Goal: Task Accomplishment & Management: Manage account settings

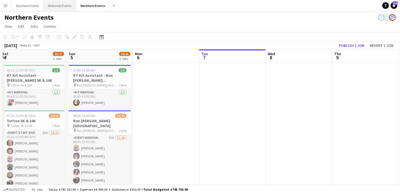
scroll to position [0, 274]
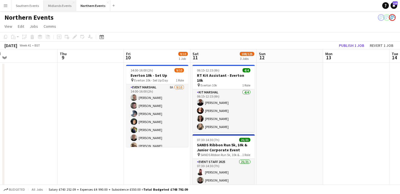
click at [57, 7] on button "Midlands Events Close" at bounding box center [60, 5] width 32 height 11
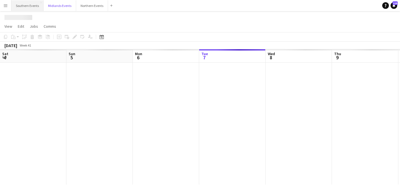
scroll to position [0, 133]
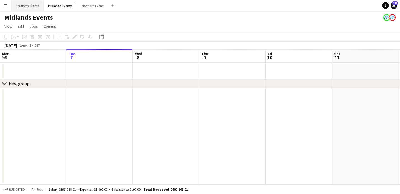
click at [25, 6] on button "Southern Events Close" at bounding box center [27, 5] width 32 height 11
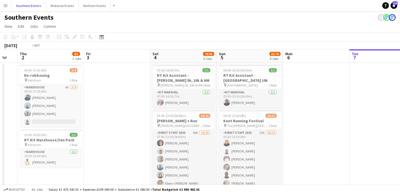
scroll to position [0, 153]
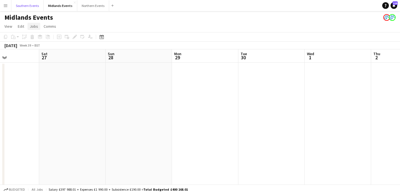
scroll to position [0, 147]
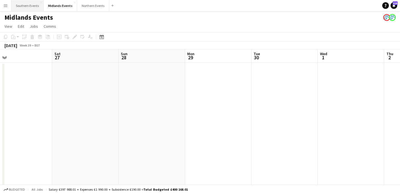
click at [24, 3] on button "Southern Events Close" at bounding box center [27, 5] width 32 height 11
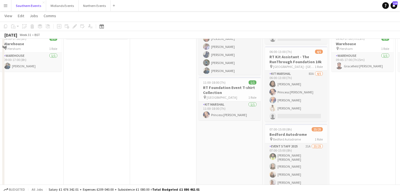
scroll to position [74, 0]
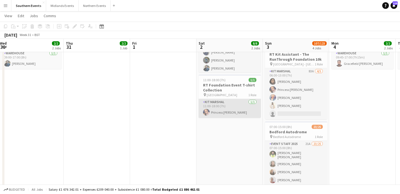
click at [238, 106] on app-card-role "Kit Marshal [DATE] 11:00-18:00 (7h) Princess [PERSON_NAME]" at bounding box center [230, 108] width 62 height 19
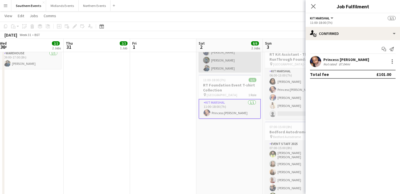
click at [235, 65] on app-card-role "Event Marshal [DATE] 11:00-18:00 (7h) [PERSON_NAME] [PERSON_NAME] [PERSON_NAME]…" at bounding box center [230, 48] width 62 height 67
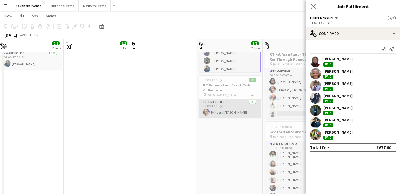
click at [241, 114] on app-card-role "Kit Marshal [DATE] 11:00-18:00 (7h) Princess [PERSON_NAME]" at bounding box center [230, 108] width 62 height 19
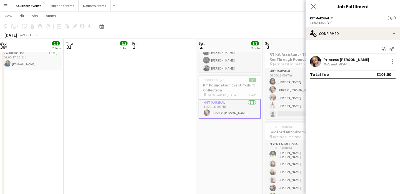
click at [6, 5] on app-icon "Menu" at bounding box center [5, 5] width 4 height 4
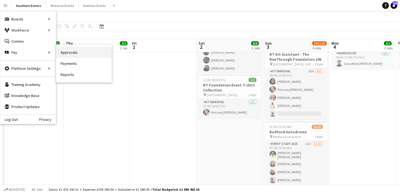
click at [99, 54] on link "Approvals" at bounding box center [84, 52] width 56 height 11
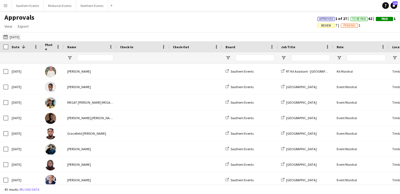
click at [12, 36] on button "[DATE] [DATE]" at bounding box center [11, 37] width 18 height 7
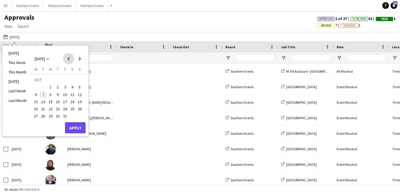
click at [71, 60] on span "Previous month" at bounding box center [68, 58] width 11 height 11
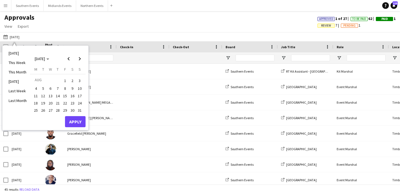
click at [74, 81] on span "2" at bounding box center [72, 81] width 7 height 8
click at [80, 119] on button "Apply" at bounding box center [75, 121] width 21 height 11
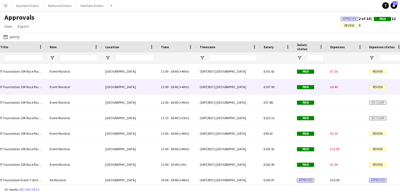
scroll to position [0, 279]
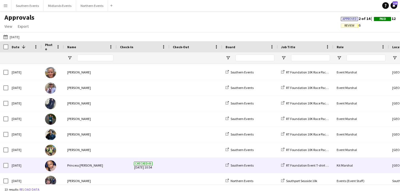
click at [192, 165] on span at bounding box center [196, 165] width 46 height 15
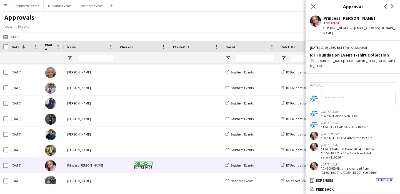
click at [8, 7] on button "Menu" at bounding box center [5, 5] width 11 height 11
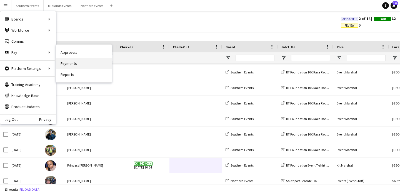
click at [75, 64] on link "Payments" at bounding box center [84, 63] width 56 height 11
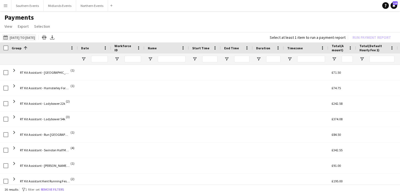
click at [20, 36] on button "[DATE] to [DATE] [DATE] to [DATE]" at bounding box center [19, 37] width 34 height 7
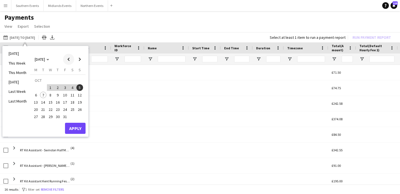
click at [69, 61] on span "Previous month" at bounding box center [68, 59] width 11 height 11
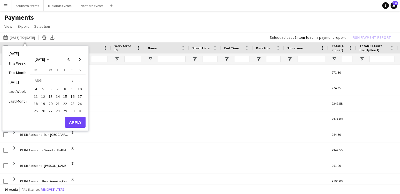
click at [74, 80] on span "2" at bounding box center [72, 81] width 7 height 8
click at [79, 120] on button "Apply" at bounding box center [75, 122] width 21 height 11
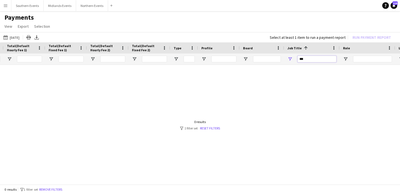
drag, startPoint x: 311, startPoint y: 57, endPoint x: 280, endPoint y: 57, distance: 30.8
click at [280, 57] on div at bounding box center [147, 59] width 998 height 11
type input "*"
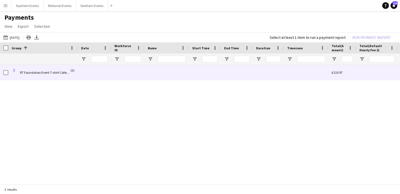
click at [14, 69] on span at bounding box center [14, 70] width 5 height 5
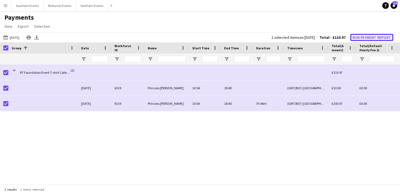
click at [375, 36] on button "Run Payment Report" at bounding box center [371, 37] width 43 height 7
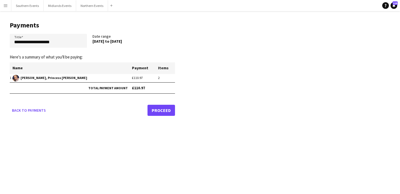
click at [163, 112] on link "Proceed" at bounding box center [160, 110] width 27 height 11
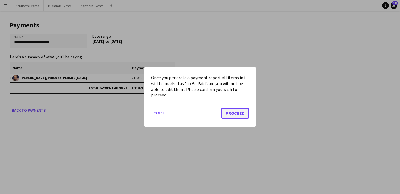
click at [236, 114] on button "Proceed" at bounding box center [234, 113] width 27 height 11
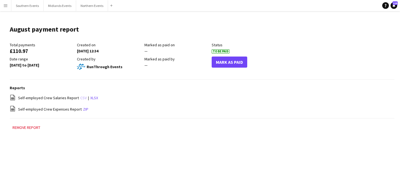
click at [82, 97] on link "csv" at bounding box center [83, 98] width 6 height 5
click at [236, 61] on button "Mark As Paid" at bounding box center [230, 62] width 36 height 11
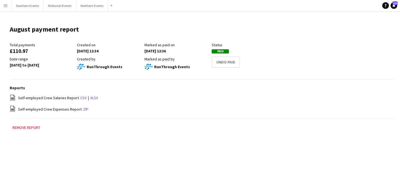
click at [4, 5] on app-icon "Menu" at bounding box center [5, 5] width 4 height 4
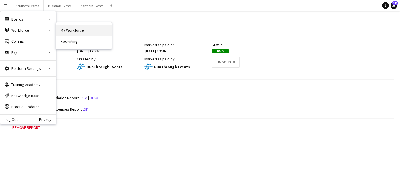
click at [69, 32] on link "My Workforce" at bounding box center [84, 30] width 56 height 11
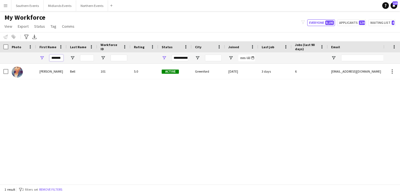
click at [60, 59] on input "*******" at bounding box center [56, 58] width 14 height 7
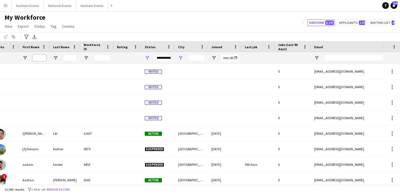
scroll to position [0, 23]
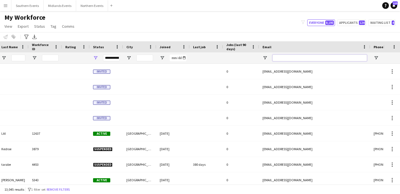
click at [290, 59] on input "Email Filter Input" at bounding box center [319, 58] width 94 height 7
paste input "**********"
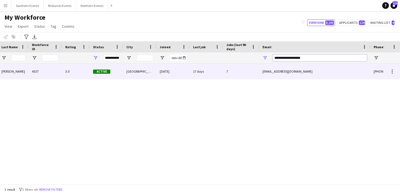
scroll to position [0, 36]
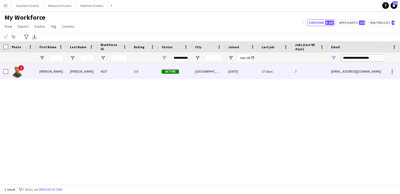
type input "**********"
click at [54, 77] on div "[PERSON_NAME]" at bounding box center [51, 71] width 31 height 15
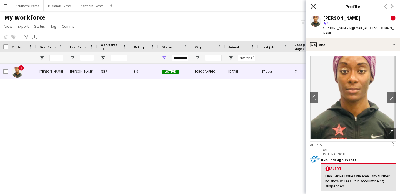
click at [316, 7] on icon "Close pop-in" at bounding box center [313, 6] width 5 height 5
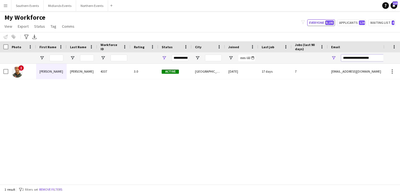
drag, startPoint x: 380, startPoint y: 60, endPoint x: 301, endPoint y: 58, distance: 79.5
click at [301, 58] on div "**********" at bounding box center [301, 57] width 602 height 11
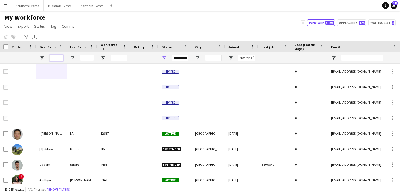
click at [56, 58] on input "First Name Filter Input" at bounding box center [56, 58] width 14 height 7
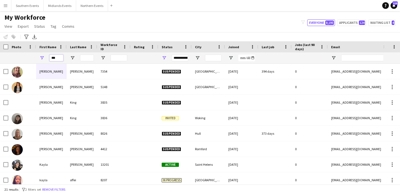
type input "***"
click at [89, 57] on input "Last Name Filter Input" at bounding box center [87, 58] width 14 height 7
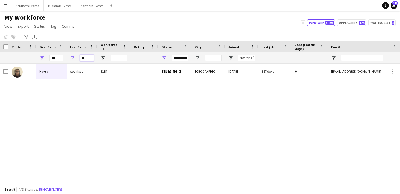
type input "*"
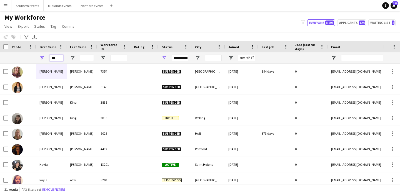
drag, startPoint x: 61, startPoint y: 61, endPoint x: 49, endPoint y: 61, distance: 12.2
click at [49, 61] on div "***" at bounding box center [51, 57] width 31 height 11
type input "*"
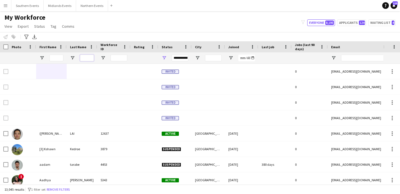
click at [84, 58] on input "Last Name Filter Input" at bounding box center [87, 58] width 14 height 7
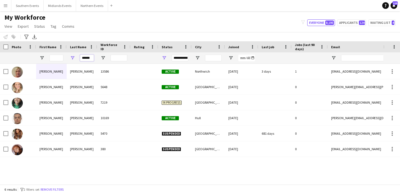
type input "*******"
click at [85, 56] on input "*******" at bounding box center [87, 58] width 14 height 7
